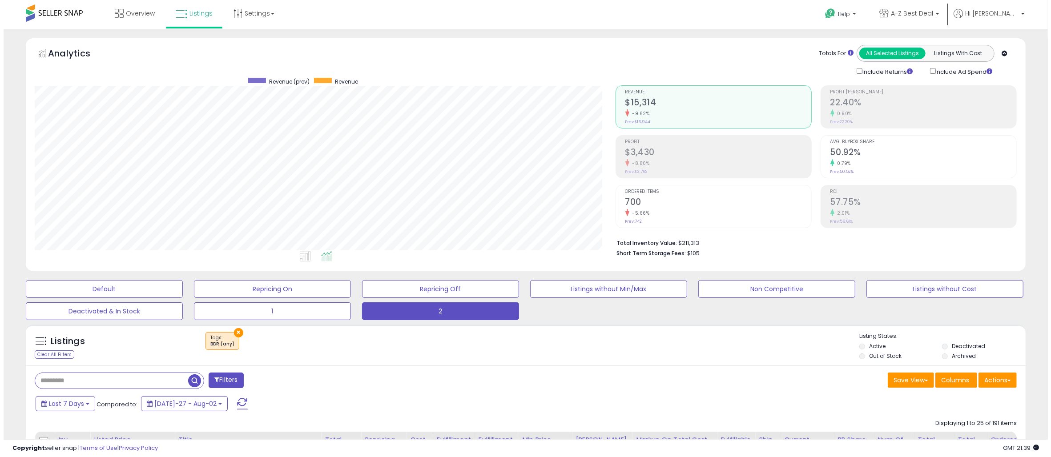
scroll to position [182, 580]
click at [141, 383] on input "text" at bounding box center [108, 381] width 153 height 16
paste input "**********"
click at [288, 385] on span "button" at bounding box center [288, 380] width 13 height 13
click at [926, 71] on div "Include Ad Spend" at bounding box center [962, 71] width 84 height 10
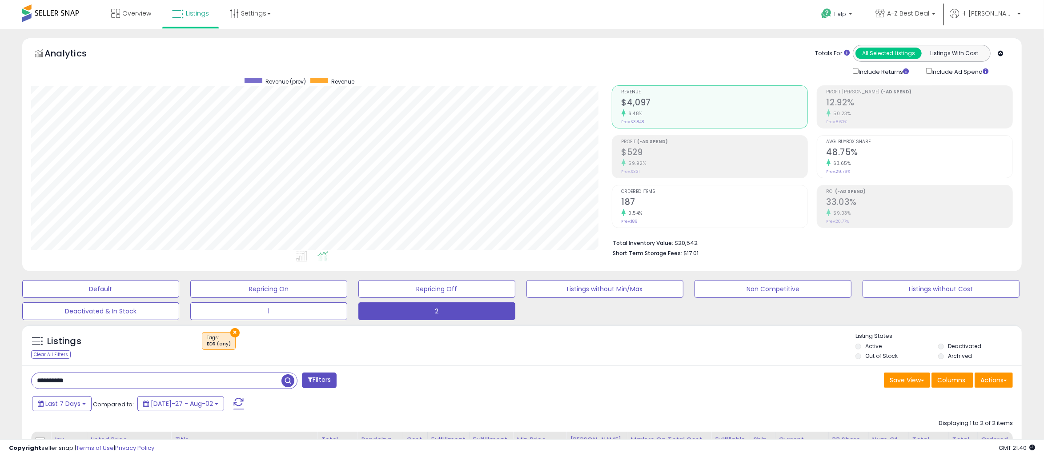
click at [656, 173] on div "Profit (-Ad Spend) $529 59.92% Prev: $331" at bounding box center [715, 156] width 186 height 40
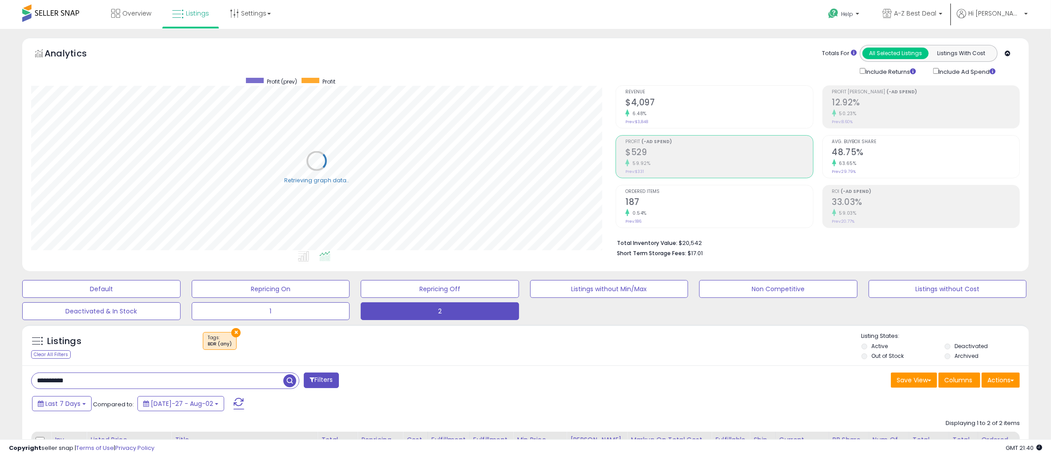
scroll to position [444568, 444166]
click at [704, 151] on h2 "$529" at bounding box center [718, 153] width 187 height 12
drag, startPoint x: 113, startPoint y: 384, endPoint x: -52, endPoint y: 383, distance: 165.4
click at [0, 383] on html "Unable to login Retrieving listings data.. has not yet accepted the Terms of Us…" at bounding box center [522, 228] width 1044 height 457
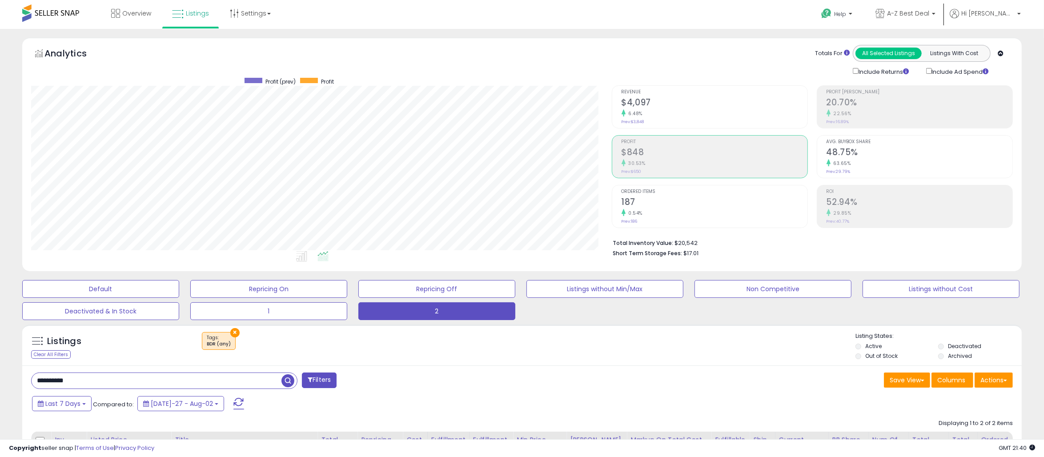
paste input "text"
click at [288, 380] on span "button" at bounding box center [288, 380] width 13 height 13
click at [505, 364] on div "Listings Clear All Filters × Tags BDR (any) Active" at bounding box center [522, 345] width 1000 height 41
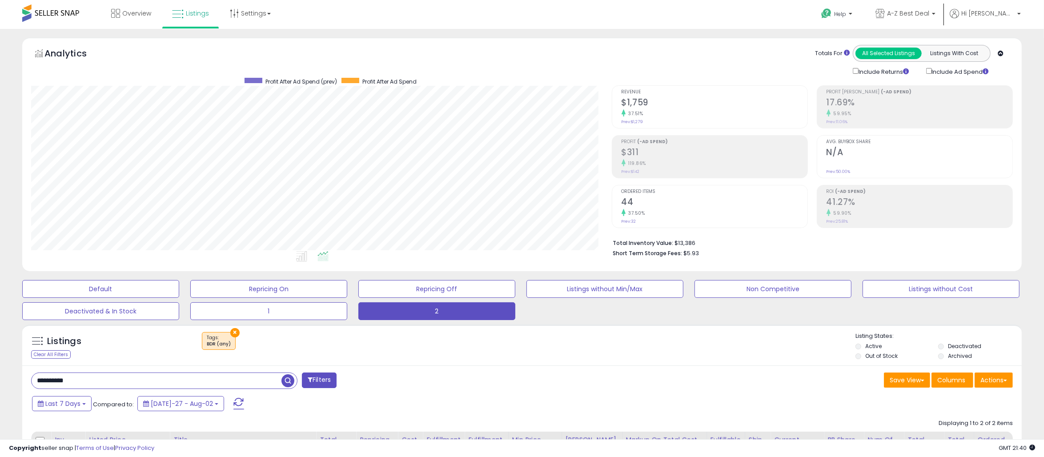
click at [683, 155] on h2 "$311" at bounding box center [715, 153] width 186 height 12
drag, startPoint x: 130, startPoint y: 383, endPoint x: -25, endPoint y: 371, distance: 155.7
click at [0, 371] on html "Unable to login Retrieving listings data.. has not yet accepted the Terms of Us…" at bounding box center [522, 228] width 1044 height 457
paste input "text"
click at [287, 382] on span "button" at bounding box center [288, 380] width 13 height 13
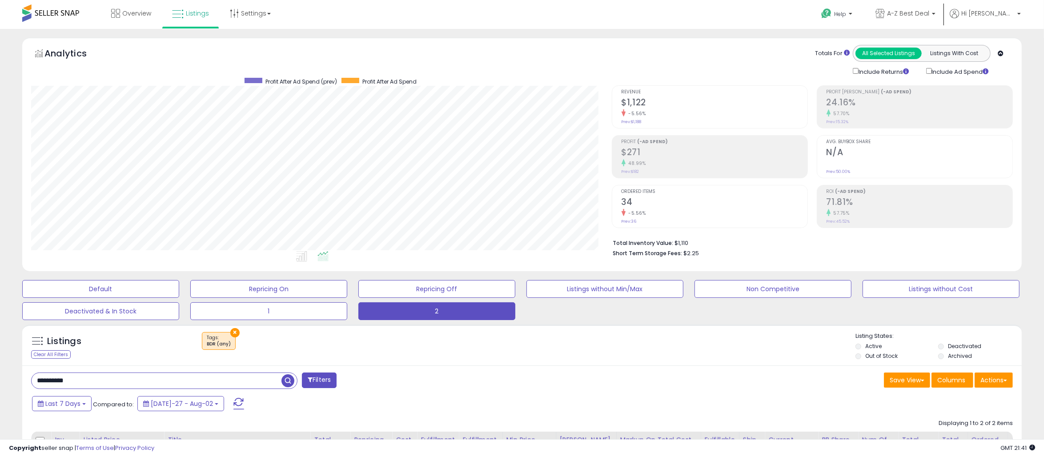
click at [679, 156] on h2 "$271" at bounding box center [715, 153] width 186 height 12
drag, startPoint x: 133, startPoint y: 377, endPoint x: -4, endPoint y: 377, distance: 137.9
click at [0, 377] on html "Unable to login Retrieving listings data.. has not yet accepted the Terms of Us…" at bounding box center [522, 228] width 1044 height 457
paste input "text"
drag, startPoint x: 286, startPoint y: 382, endPoint x: 289, endPoint y: 378, distance: 5.1
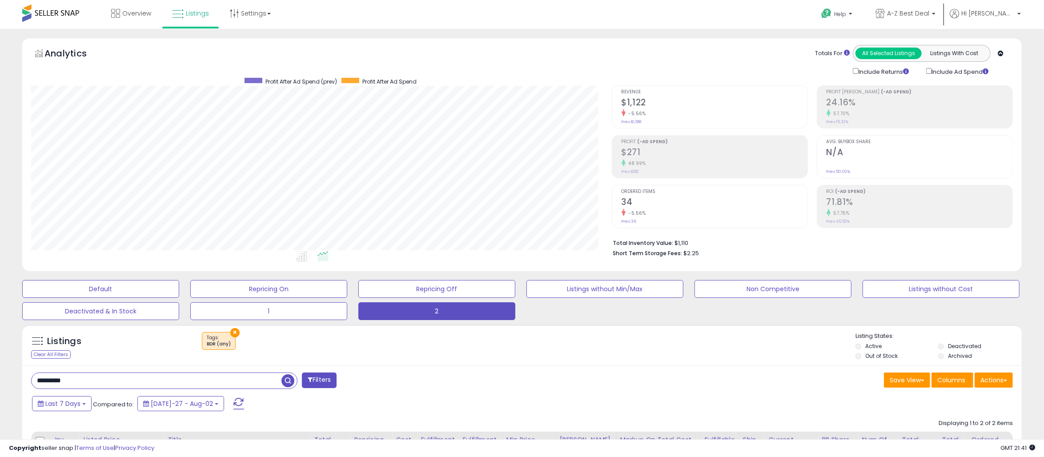
click at [286, 382] on span "button" at bounding box center [288, 380] width 13 height 13
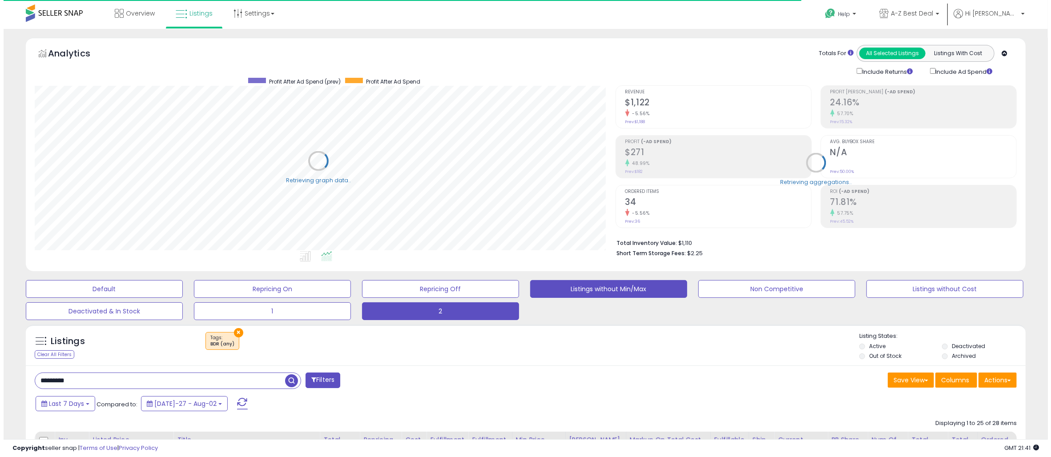
scroll to position [444568, 444170]
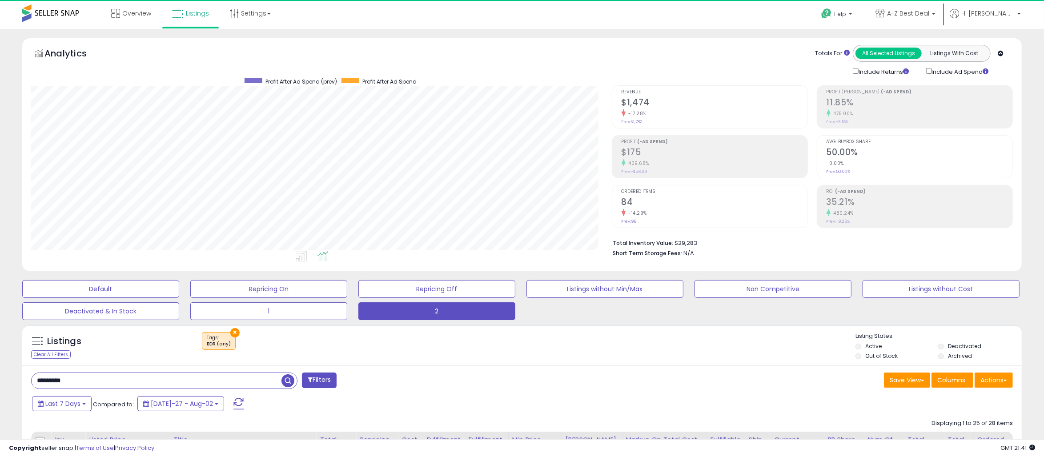
click at [693, 156] on h2 "$175" at bounding box center [715, 153] width 186 height 12
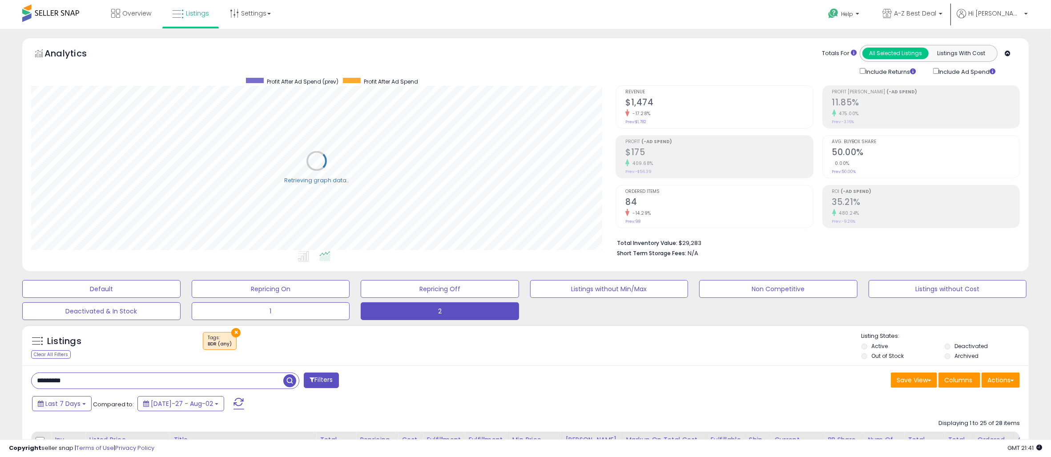
scroll to position [444568, 444166]
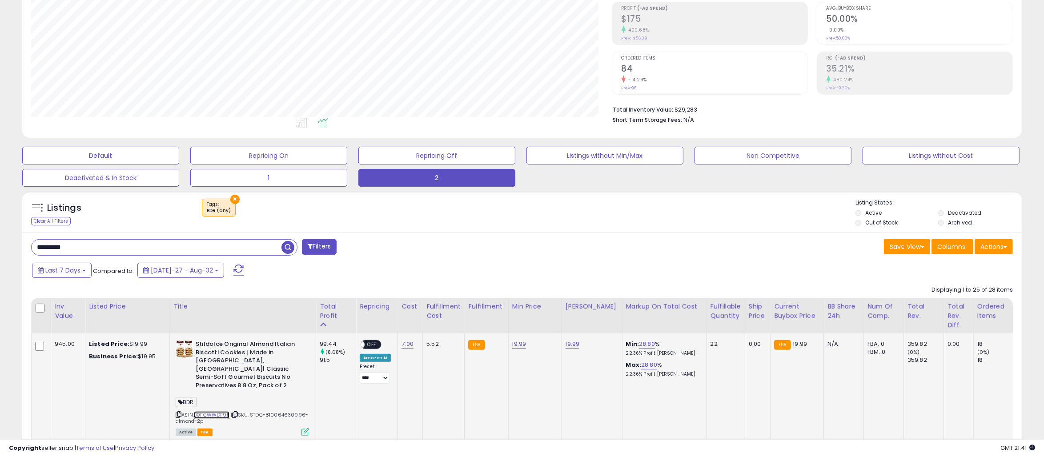
click at [200, 411] on link "B0FCWWDF9F" at bounding box center [212, 415] width 36 height 8
click at [0, 249] on html "Unable to login Retrieving listings data.. has not yet accepted the Terms of Us…" at bounding box center [522, 95] width 1044 height 457
paste input "*"
type input "**********"
click at [289, 248] on span "button" at bounding box center [288, 247] width 13 height 13
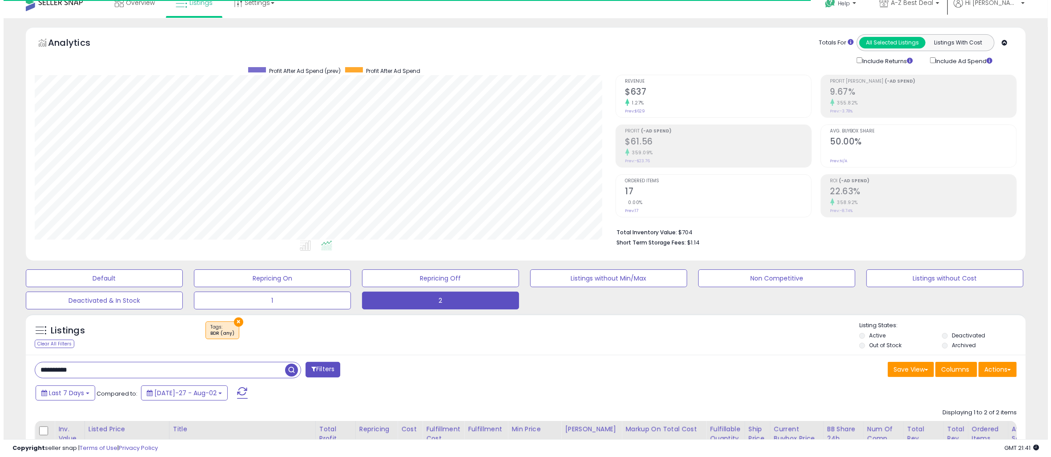
scroll to position [0, 0]
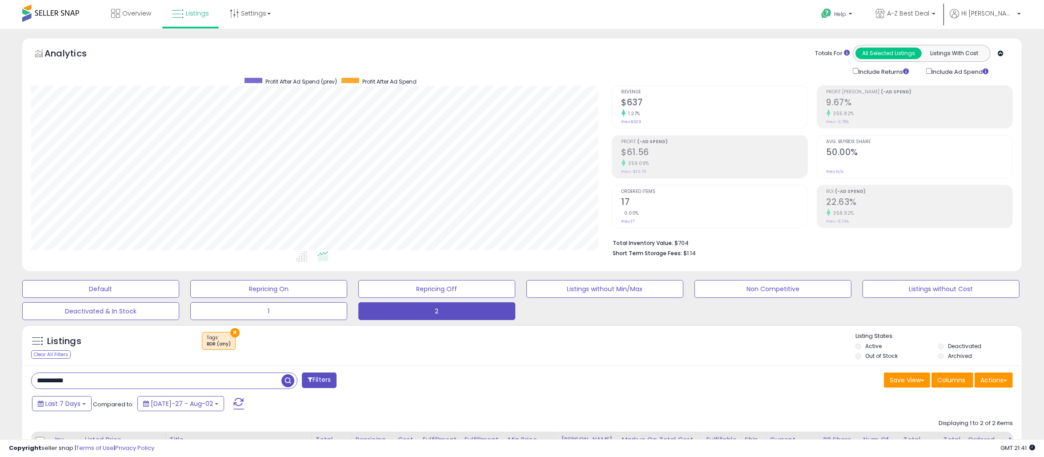
click at [709, 152] on h2 "$61.56" at bounding box center [715, 153] width 186 height 12
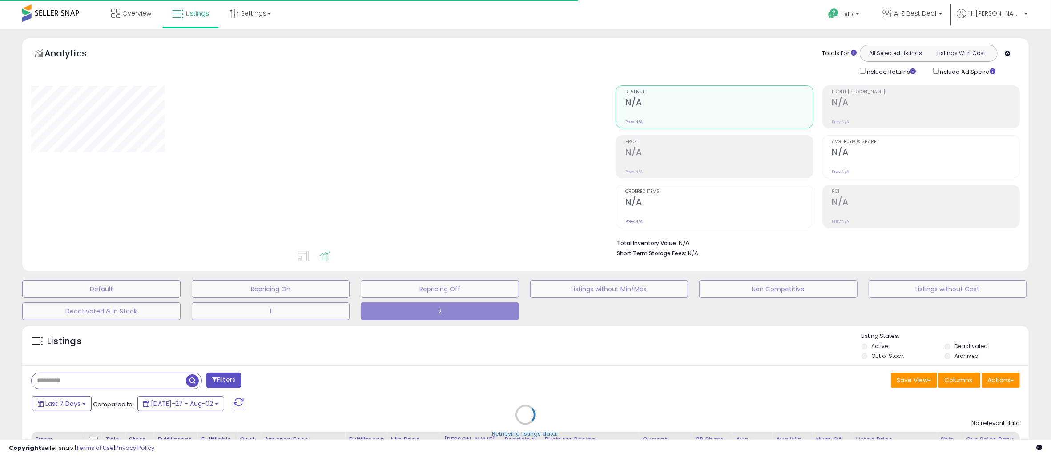
type input "**********"
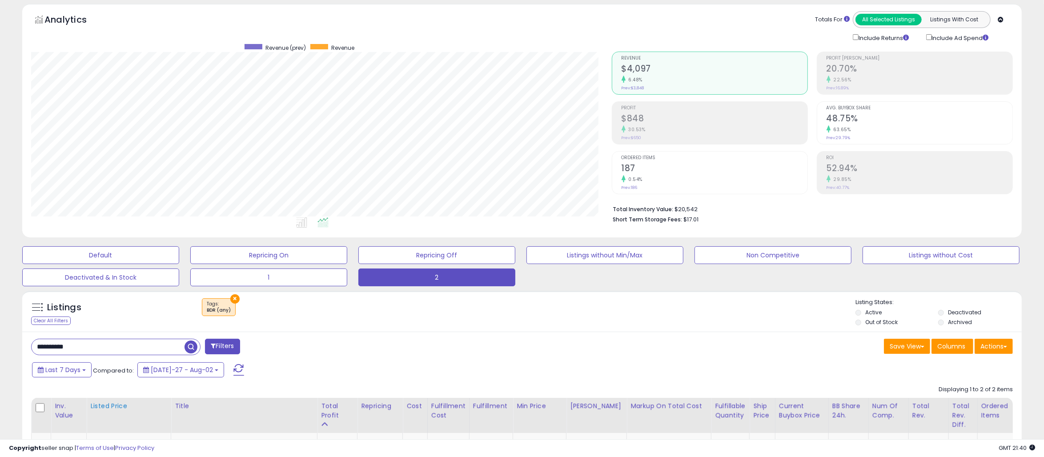
scroll to position [133, 0]
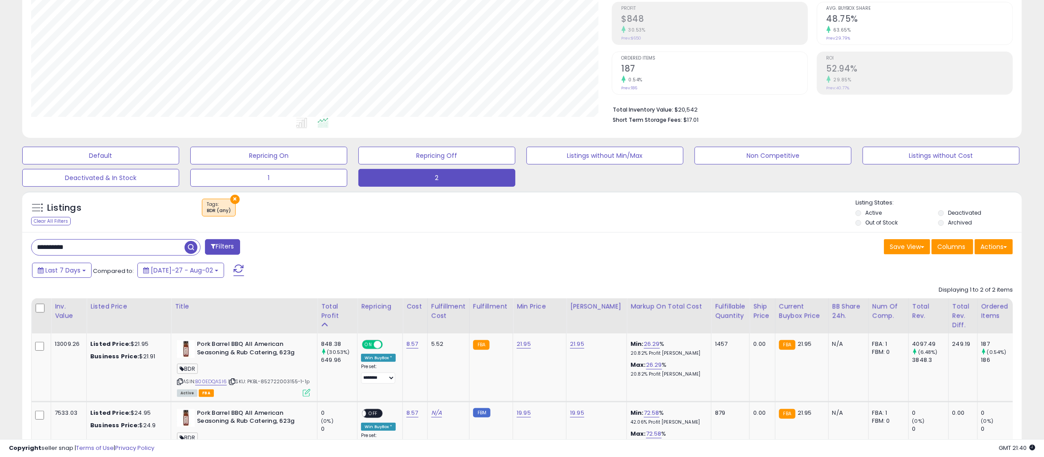
drag, startPoint x: 5, startPoint y: 246, endPoint x: 22, endPoint y: 241, distance: 17.5
click at [0, 246] on html "Unable to login Retrieving listings data.. has not yet accepted the Terms of Us…" at bounding box center [522, 95] width 1044 height 457
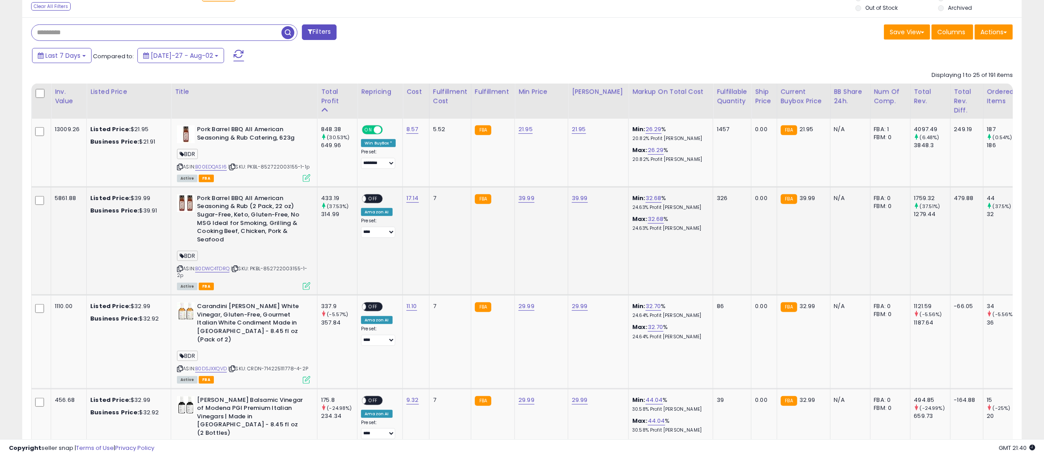
scroll to position [352, 0]
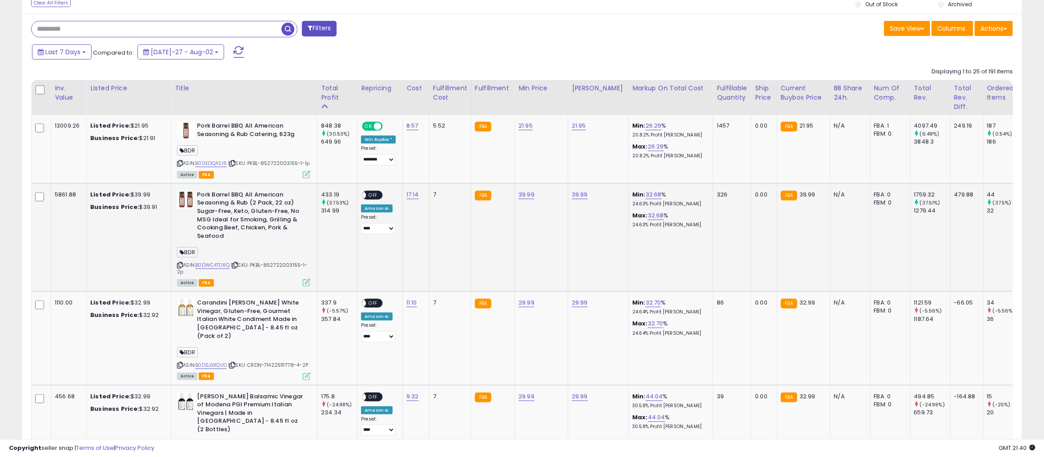
click at [177, 266] on icon at bounding box center [180, 265] width 6 height 5
click at [180, 266] on icon at bounding box center [180, 265] width 6 height 5
drag, startPoint x: 179, startPoint y: 355, endPoint x: 191, endPoint y: 339, distance: 20.0
click at [179, 363] on icon at bounding box center [180, 365] width 6 height 5
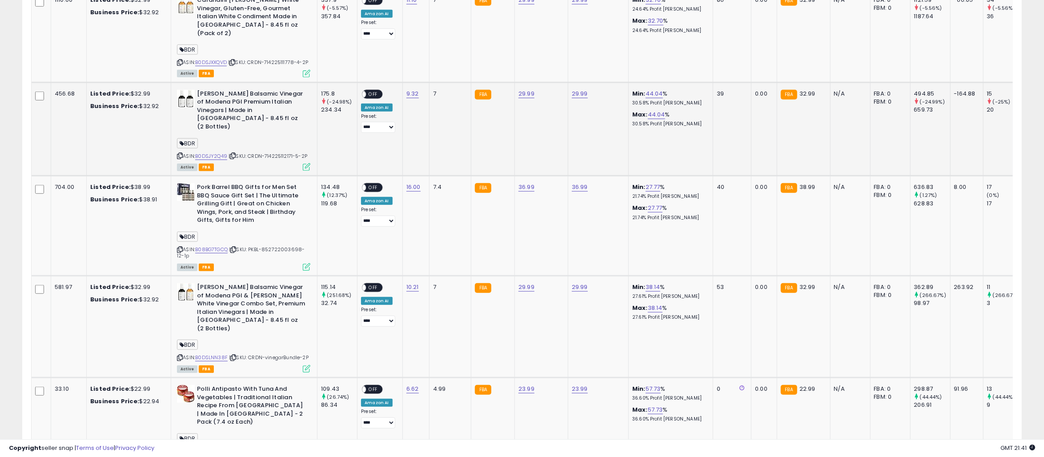
scroll to position [663, 0]
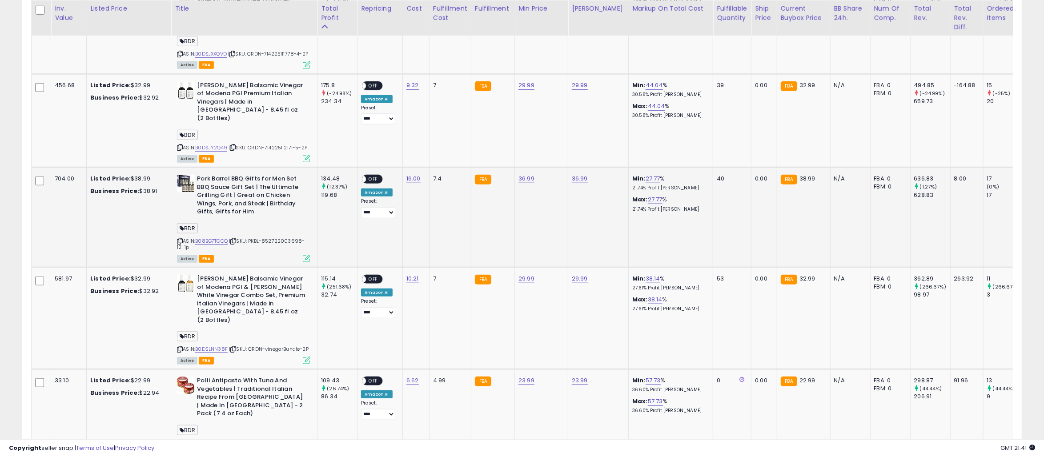
click at [180, 239] on icon at bounding box center [180, 241] width 6 height 5
